Goal: Information Seeking & Learning: Understand process/instructions

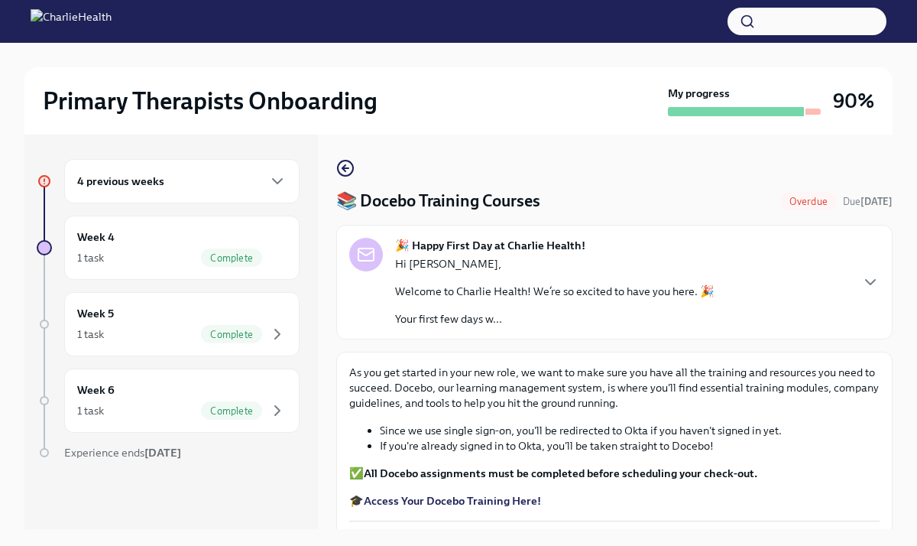
click at [161, 186] on h6 "4 previous weeks" at bounding box center [120, 181] width 87 height 17
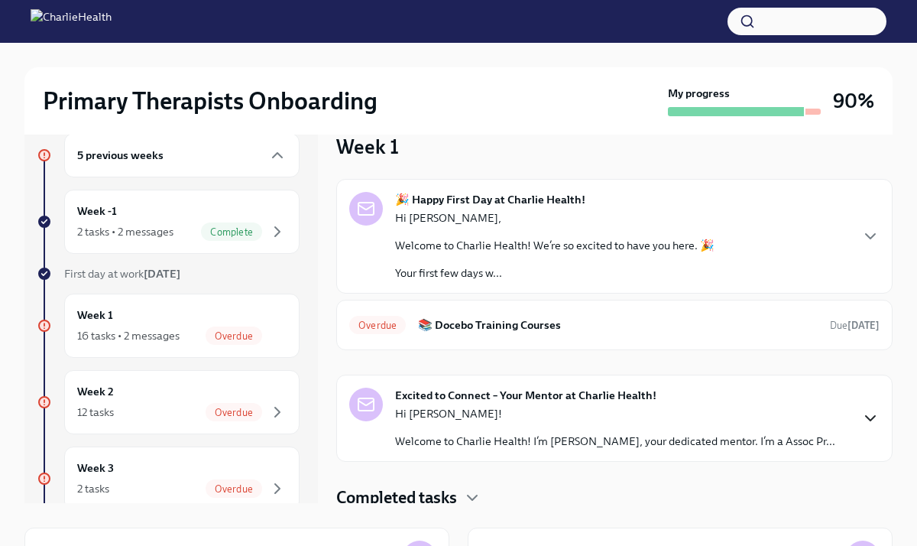
click at [871, 416] on icon "button" at bounding box center [870, 418] width 18 height 18
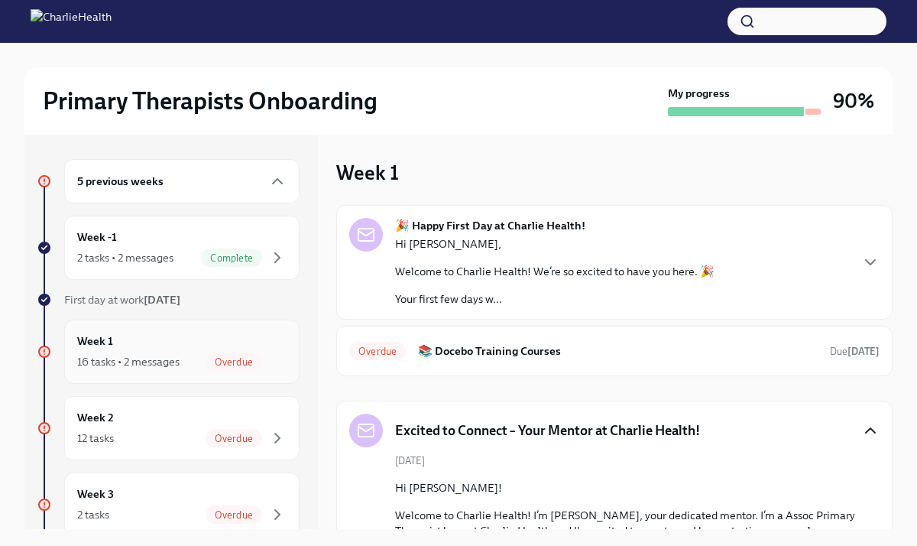
click at [245, 361] on span "Overdue" at bounding box center [234, 361] width 57 height 11
click at [177, 365] on div "16 tasks • 2 messages" at bounding box center [128, 361] width 102 height 15
click at [107, 344] on h6 "Week 1" at bounding box center [95, 340] width 36 height 17
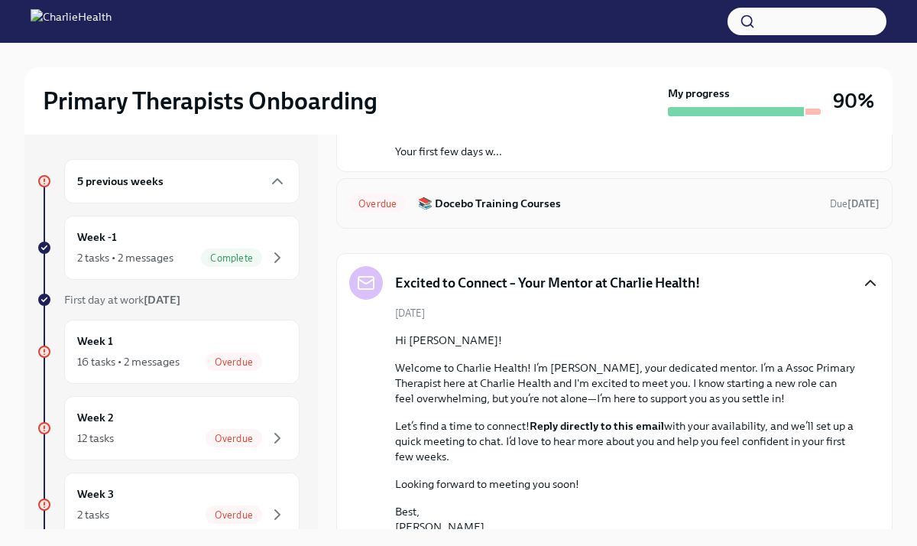
scroll to position [244, 0]
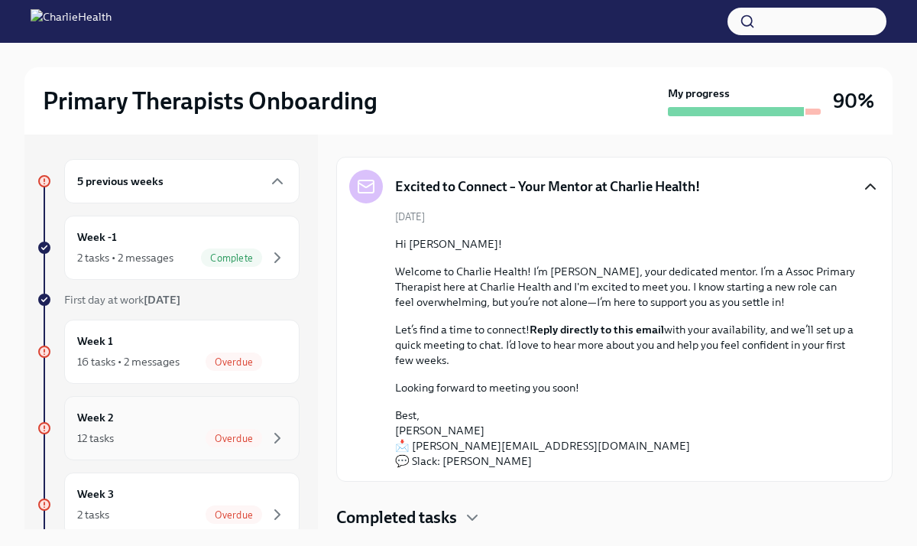
click at [99, 417] on h6 "Week 2" at bounding box center [95, 417] width 37 height 17
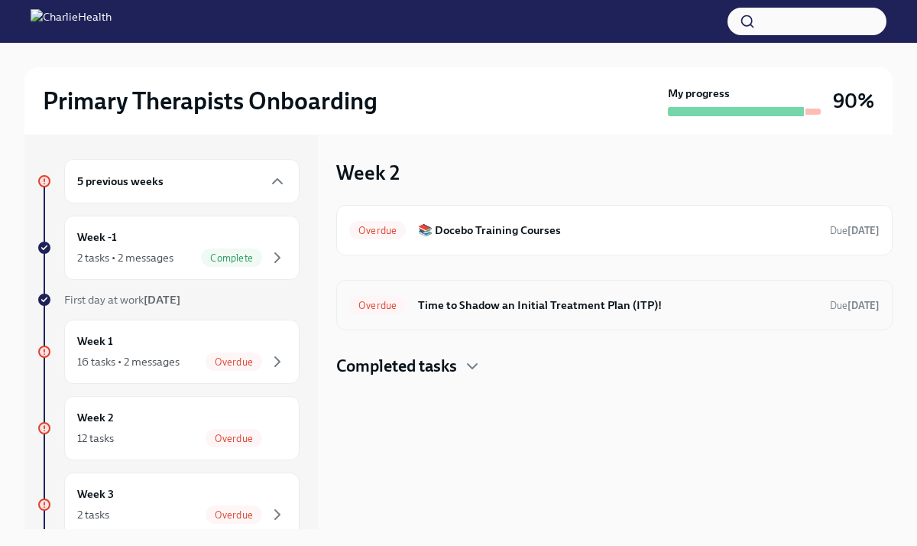
click at [639, 313] on h6 "Time to Shadow an Initial Treatment Plan (ITP)!" at bounding box center [618, 305] width 400 height 17
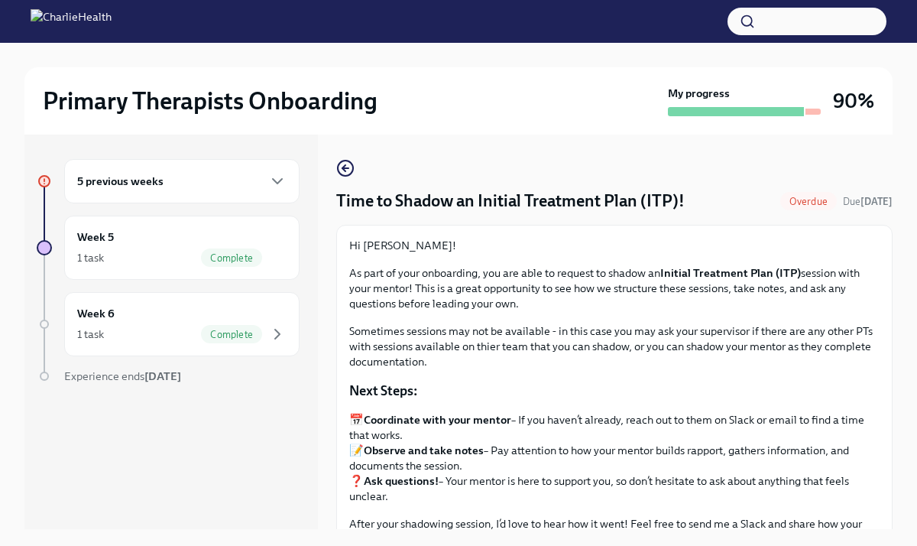
click at [147, 182] on h6 "5 previous weeks" at bounding box center [120, 181] width 86 height 17
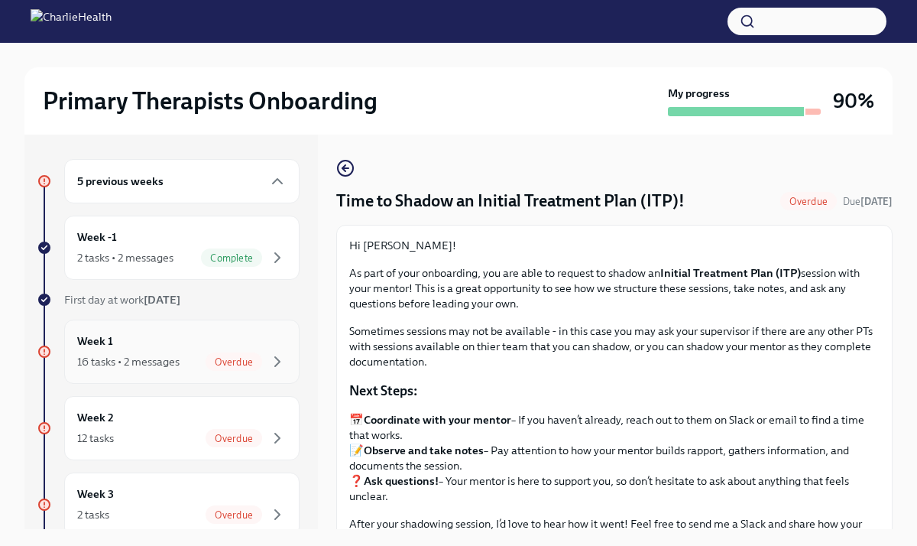
click at [109, 346] on h6 "Week 1" at bounding box center [95, 340] width 36 height 17
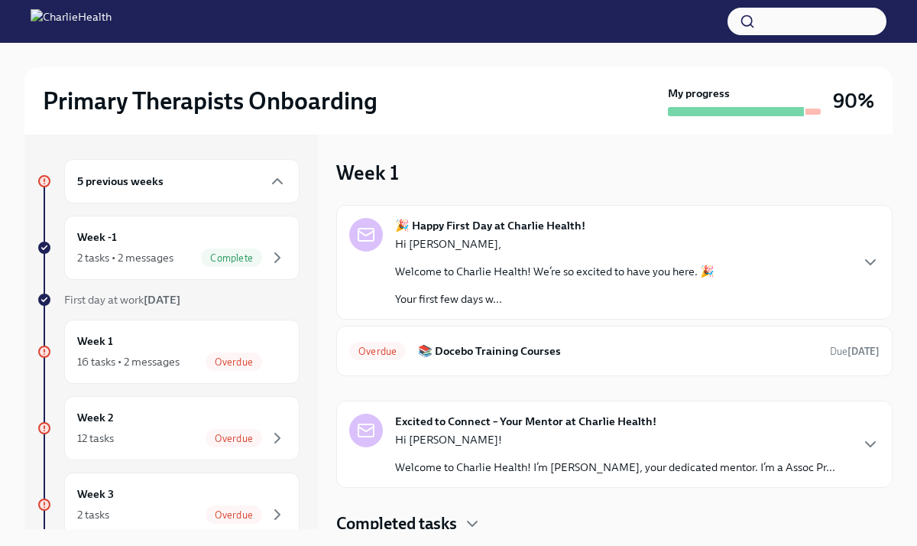
scroll to position [6, 0]
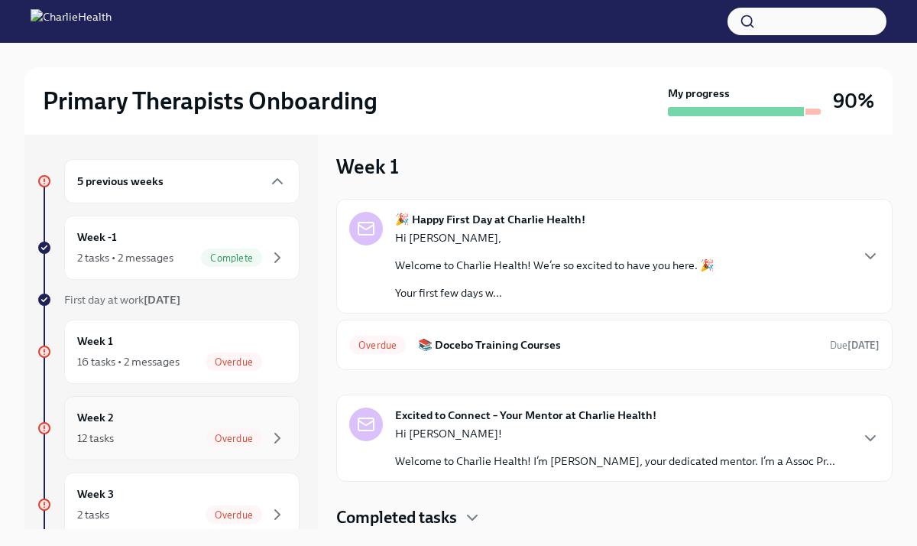
click at [110, 418] on h6 "Week 2" at bounding box center [95, 417] width 37 height 17
